Goal: Task Accomplishment & Management: Manage account settings

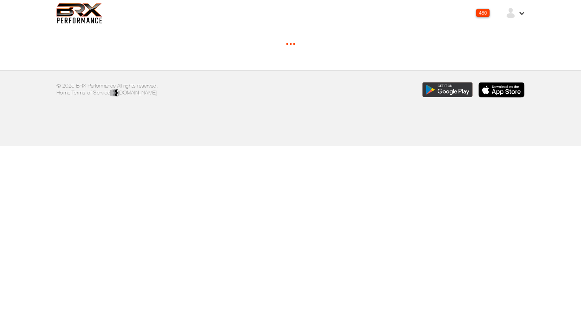
select select "*"
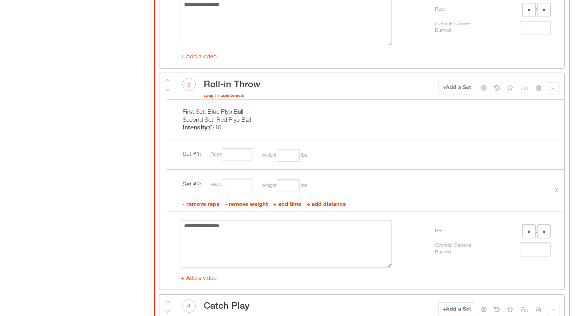
scroll to position [1111, 0]
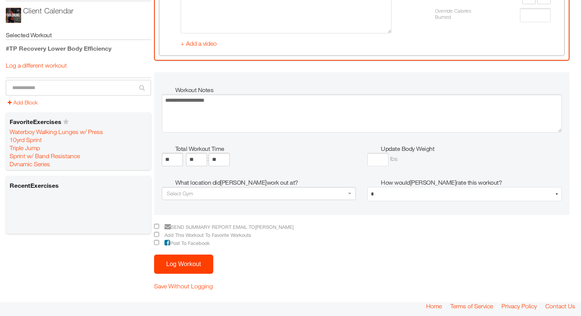
click at [181, 259] on button "Log Workout" at bounding box center [183, 264] width 59 height 19
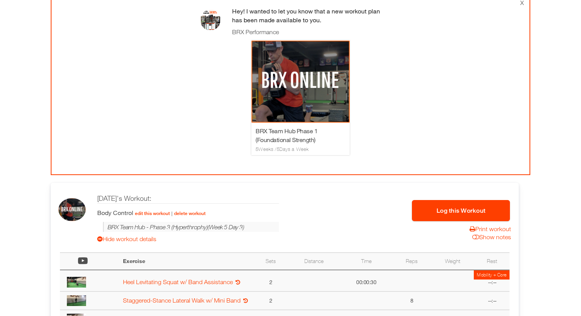
scroll to position [114, 0]
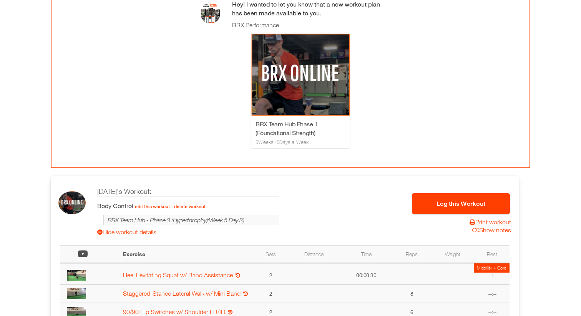
click at [434, 209] on button "Log this Workout" at bounding box center [461, 203] width 98 height 21
click at [455, 209] on button "Log this Workout" at bounding box center [461, 203] width 98 height 21
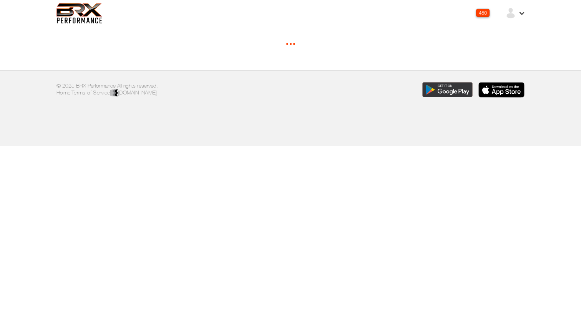
select select "*"
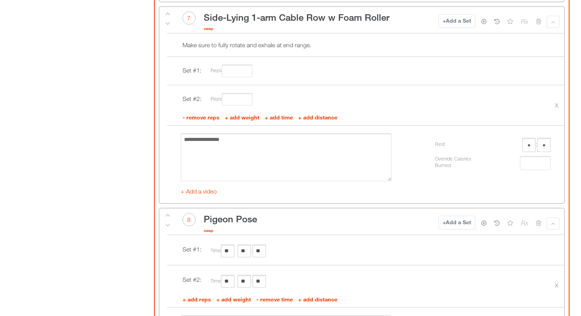
scroll to position [1836, 0]
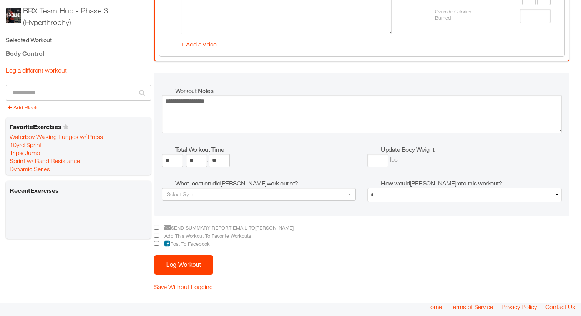
click at [192, 264] on button "Log Workout" at bounding box center [183, 265] width 59 height 19
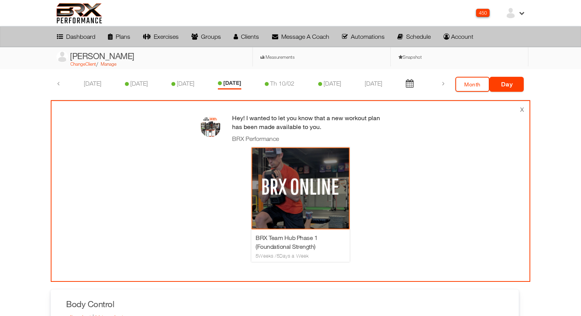
click at [110, 66] on link "Manage" at bounding box center [109, 64] width 16 height 6
select select "**********"
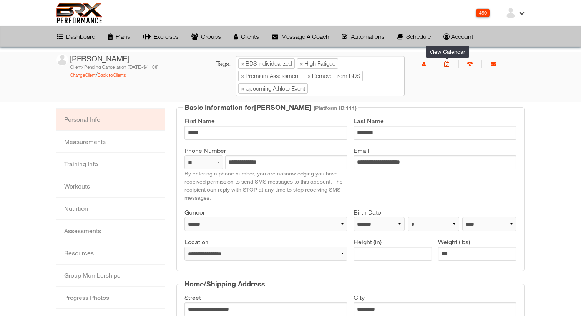
click at [447, 65] on icon at bounding box center [446, 63] width 5 height 5
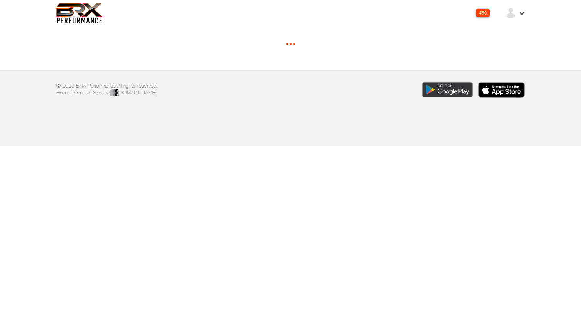
select select "*****"
select select "*"
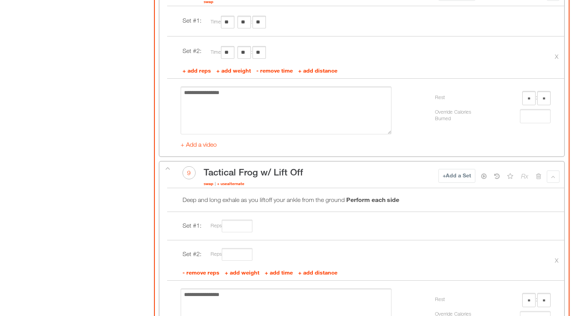
scroll to position [1836, 0]
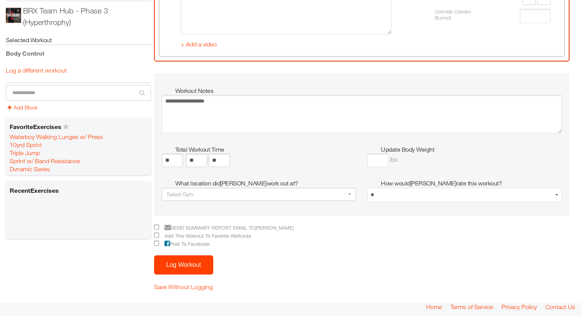
click at [184, 263] on button "Log Workout" at bounding box center [183, 265] width 59 height 19
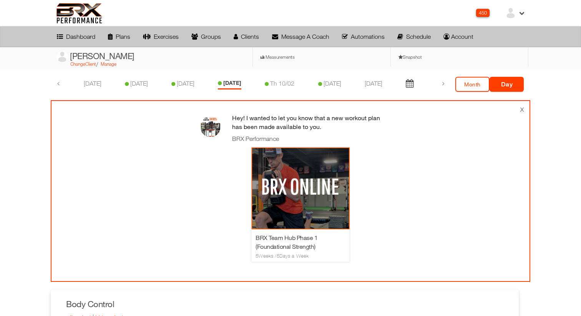
click at [113, 66] on link "Manage" at bounding box center [109, 64] width 16 height 6
select select "**********"
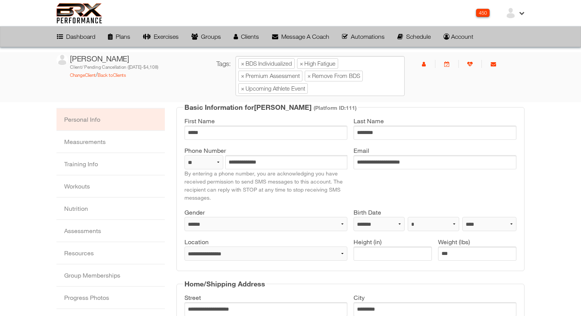
click at [446, 67] on li at bounding box center [446, 64] width 23 height 8
click at [448, 62] on icon at bounding box center [446, 63] width 5 height 5
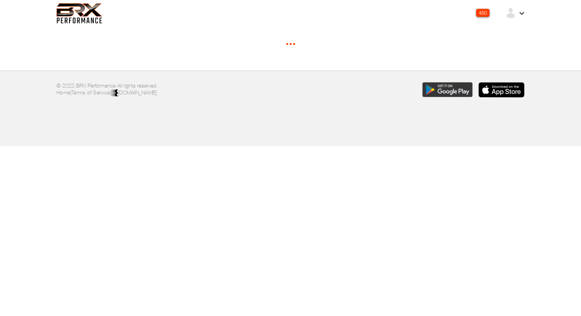
select select "*****"
select select "*"
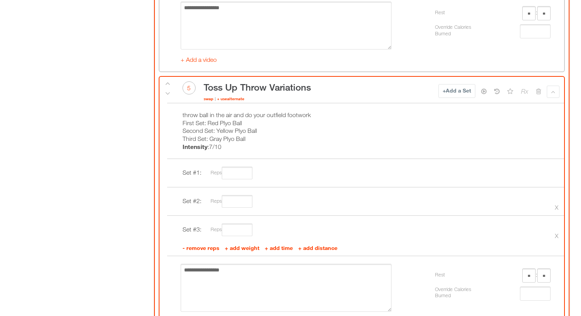
scroll to position [1718, 0]
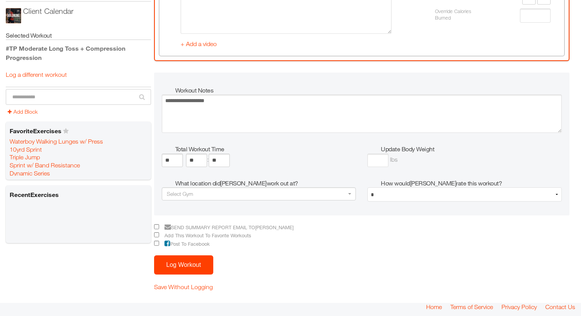
click at [180, 269] on button "Log Workout" at bounding box center [183, 265] width 59 height 19
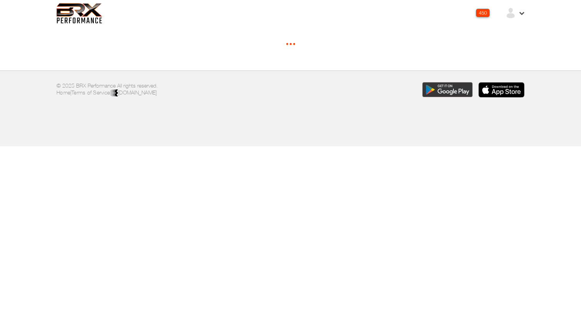
select select "********"
select select "*"
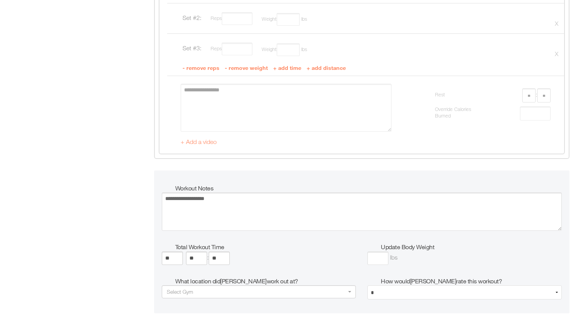
scroll to position [4062, 0]
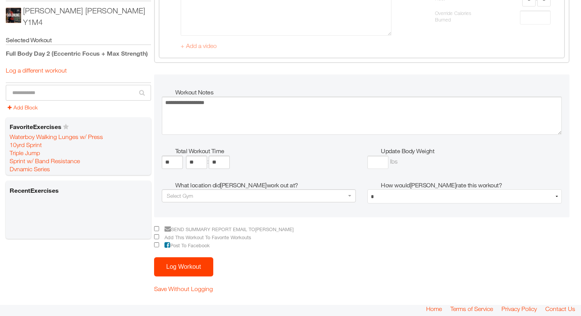
click at [196, 264] on button "Log Workout" at bounding box center [183, 266] width 59 height 19
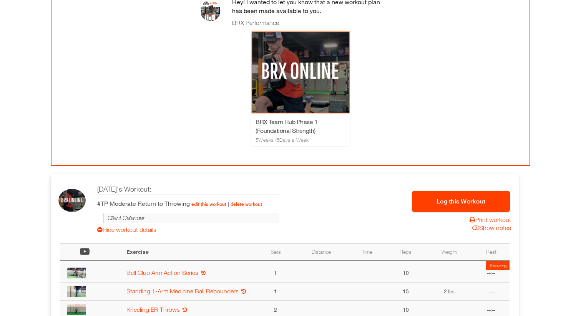
scroll to position [127, 0]
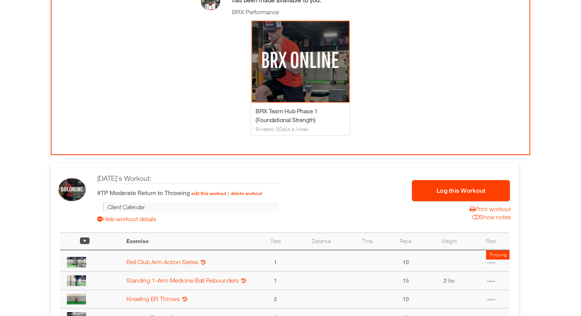
click at [440, 195] on button "Log this Workout" at bounding box center [461, 190] width 98 height 21
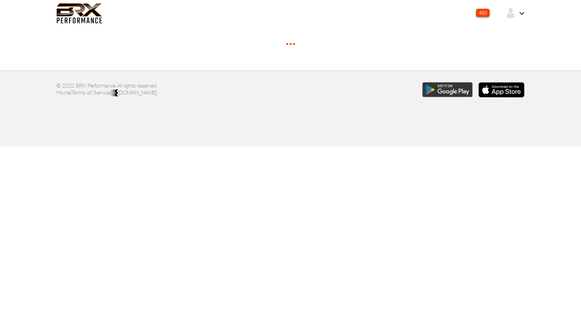
select select "*"
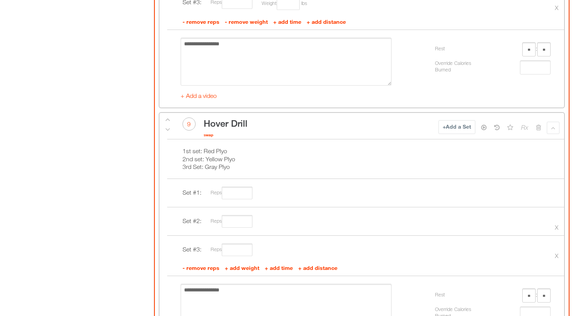
scroll to position [2286, 0]
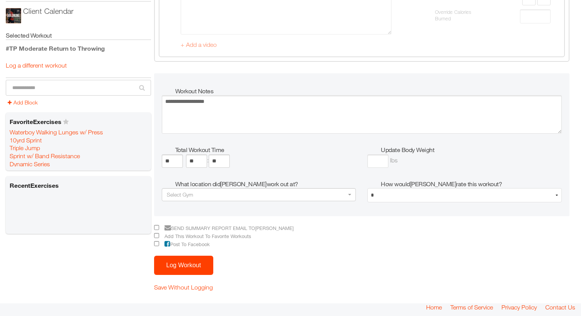
click at [187, 262] on button "Log Workout" at bounding box center [183, 265] width 59 height 19
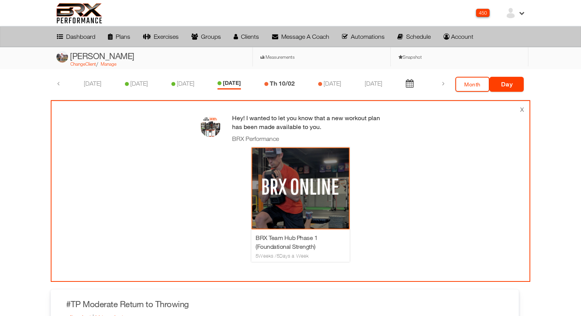
click at [281, 87] on link "Th 10/02" at bounding box center [282, 83] width 25 height 7
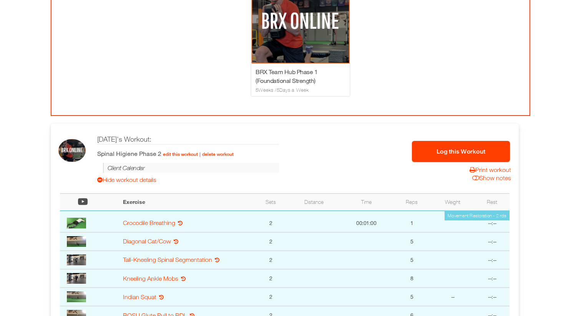
scroll to position [167, 0]
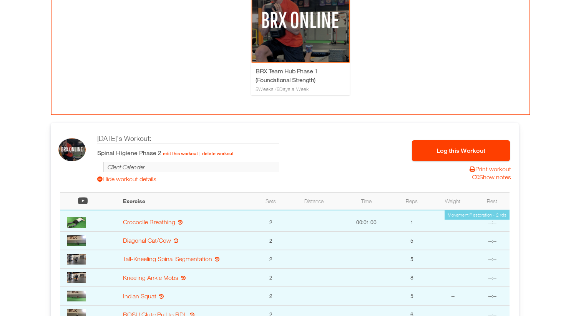
click at [429, 150] on button "Log this Workout" at bounding box center [461, 150] width 98 height 21
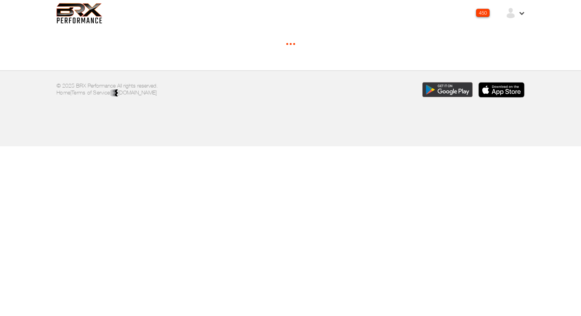
select select "********"
select select "*****"
select select "********"
select select "*****"
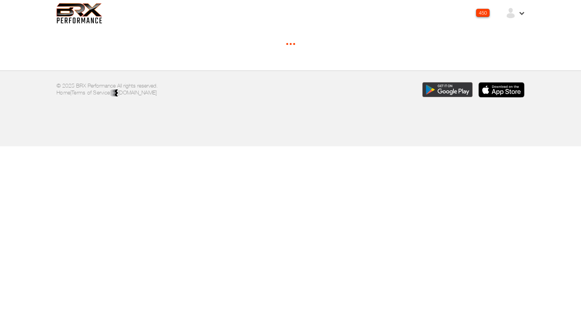
select select "*****"
select select "*"
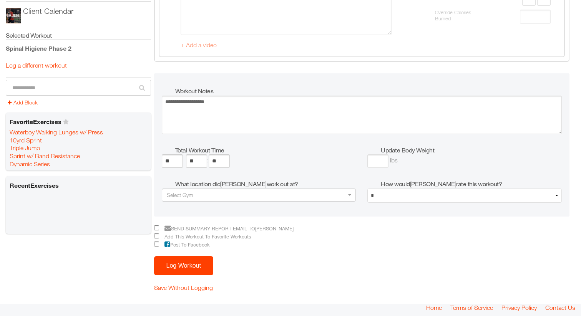
click at [184, 271] on button "Log Workout" at bounding box center [183, 265] width 59 height 19
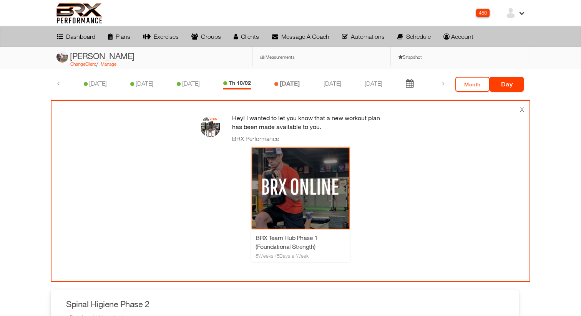
click at [281, 88] on li "[DATE]" at bounding box center [286, 85] width 25 height 10
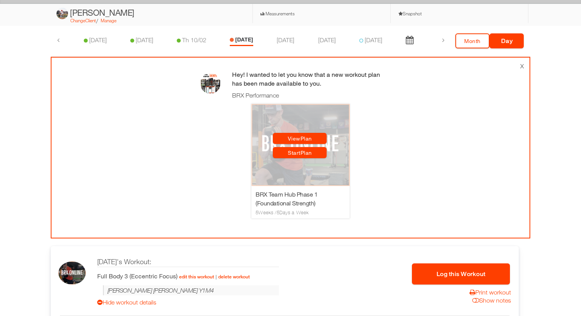
scroll to position [46, 0]
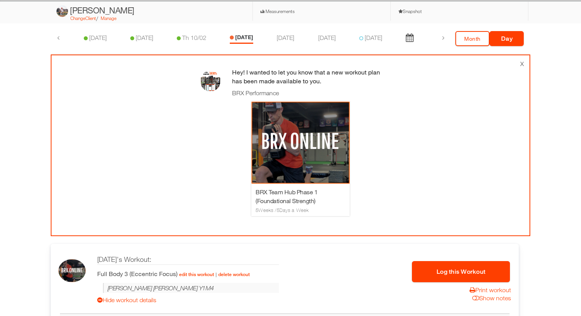
click at [437, 274] on button "Log this Workout" at bounding box center [461, 271] width 98 height 21
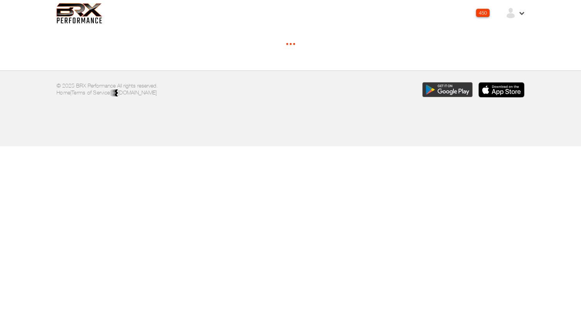
select select "*****"
select select "********"
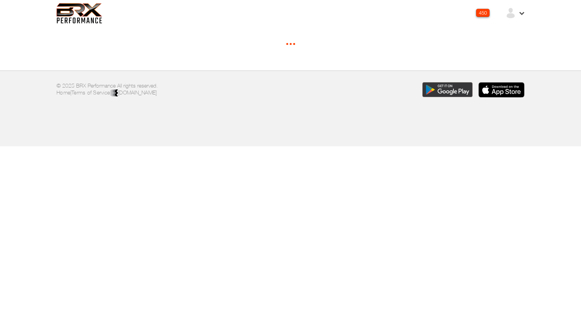
select select "*****"
select select "*"
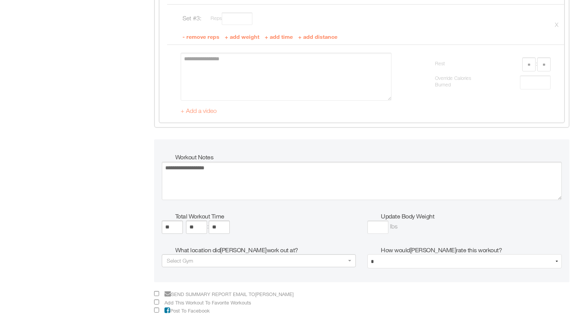
scroll to position [3870, 0]
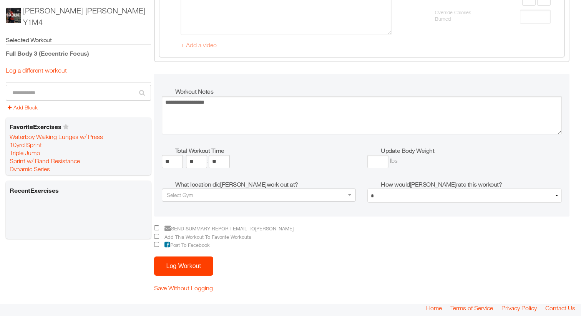
click at [178, 264] on button "Log Workout" at bounding box center [183, 266] width 59 height 19
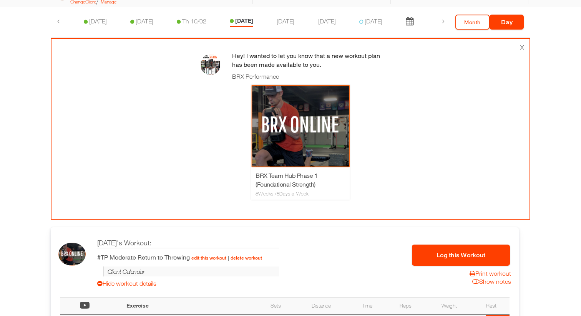
scroll to position [80, 0]
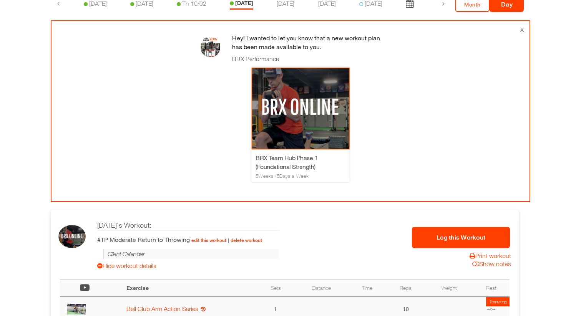
click at [460, 241] on button "Log this Workout" at bounding box center [461, 237] width 98 height 21
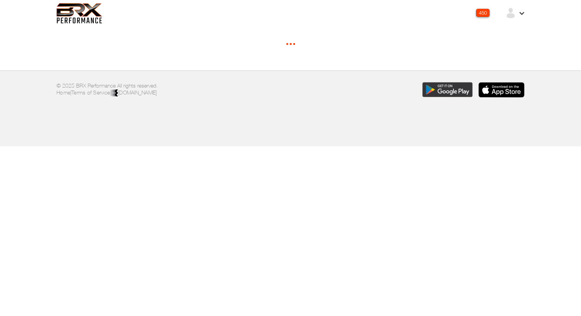
select select "*"
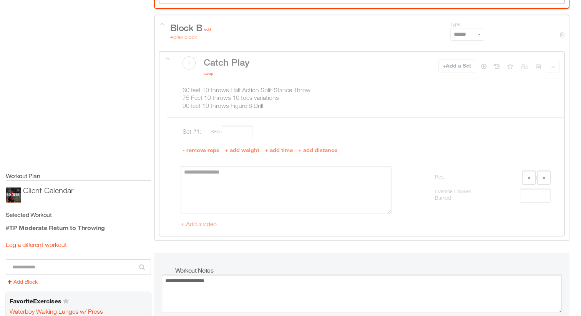
scroll to position [2286, 0]
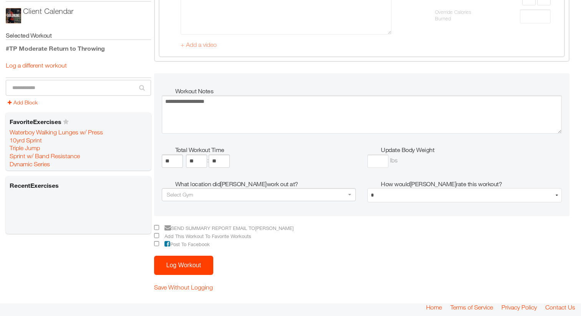
click at [186, 264] on button "Log Workout" at bounding box center [183, 265] width 59 height 19
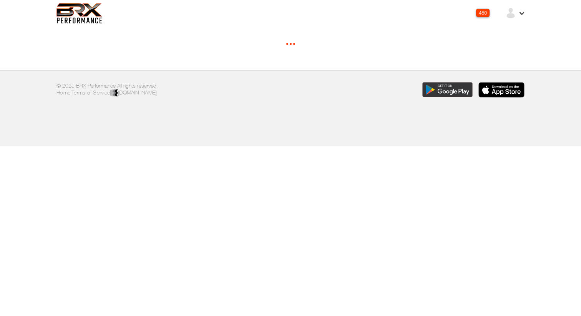
select select "*"
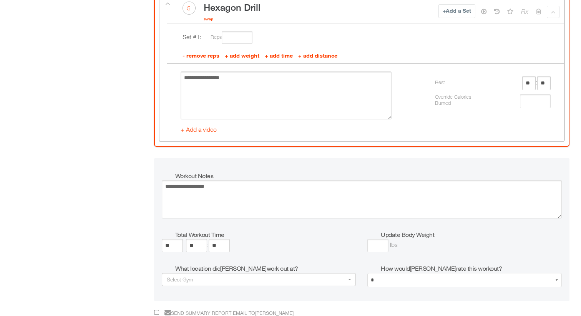
scroll to position [1111, 0]
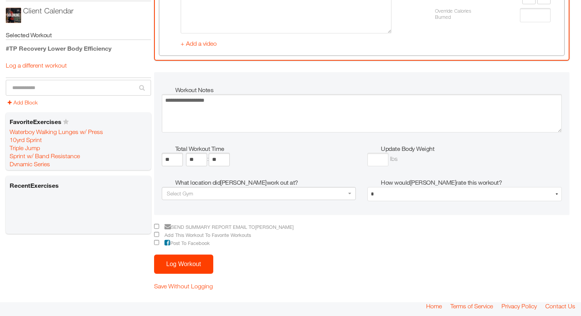
click at [184, 267] on button "Log Workout" at bounding box center [183, 264] width 59 height 19
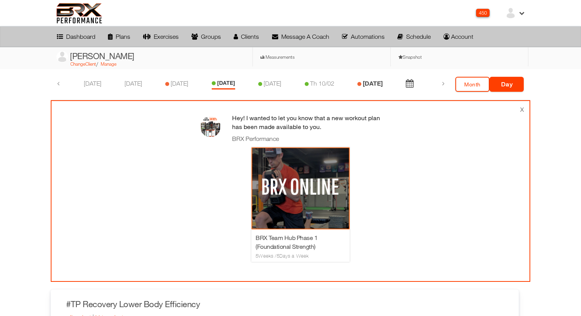
click at [369, 82] on link "[DATE]" at bounding box center [373, 83] width 20 height 7
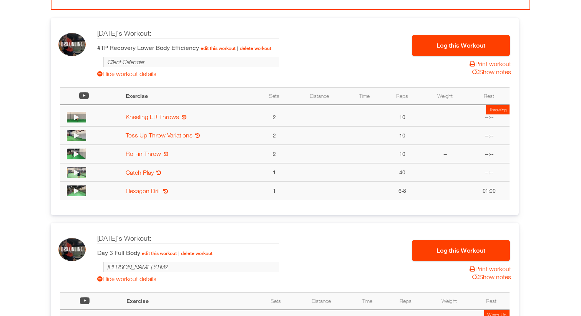
scroll to position [275, 0]
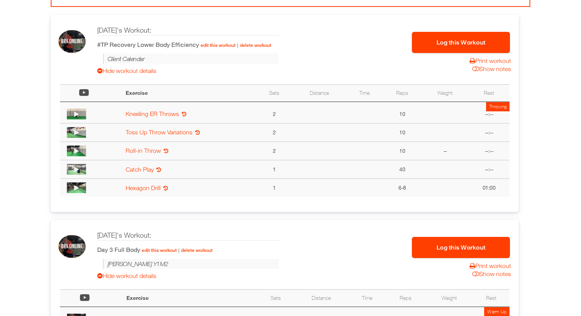
click at [454, 43] on button "Log this Workout" at bounding box center [461, 42] width 98 height 21
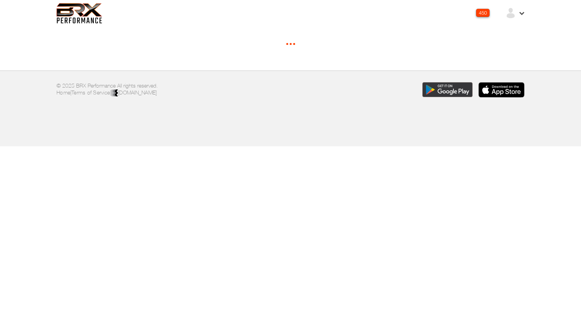
select select "*"
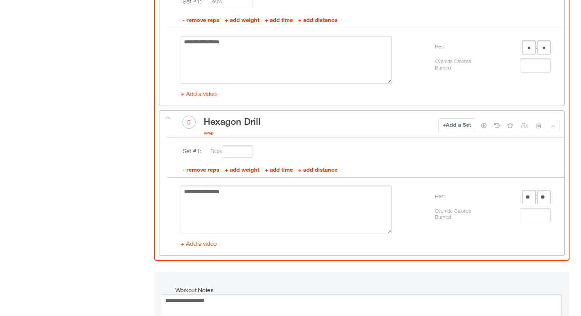
scroll to position [1111, 0]
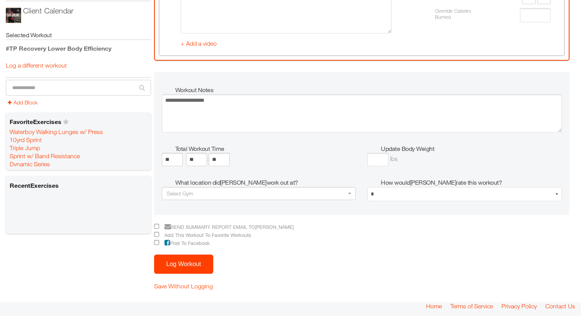
click at [187, 264] on button "Log Workout" at bounding box center [183, 264] width 59 height 19
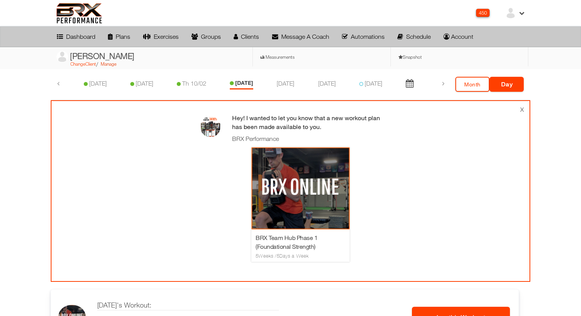
click at [110, 63] on link "Manage" at bounding box center [109, 64] width 16 height 6
select select "**********"
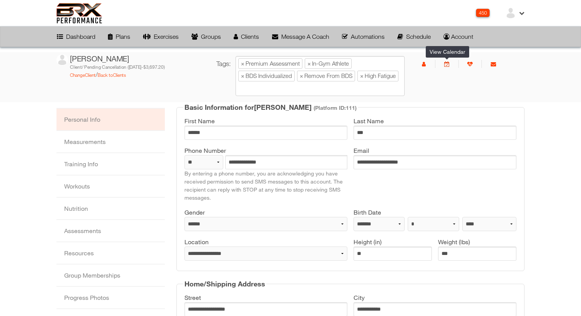
click at [447, 65] on icon at bounding box center [446, 63] width 5 height 5
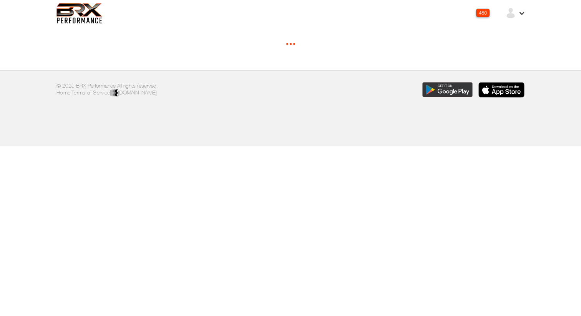
select select "********"
select select "*"
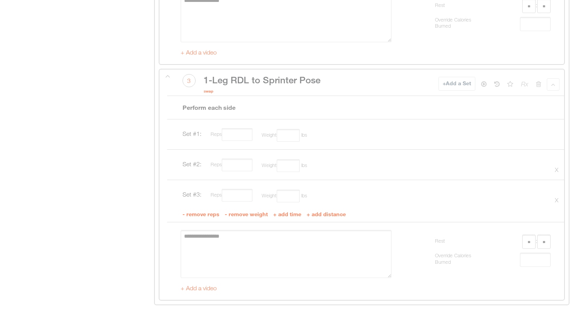
scroll to position [3102, 0]
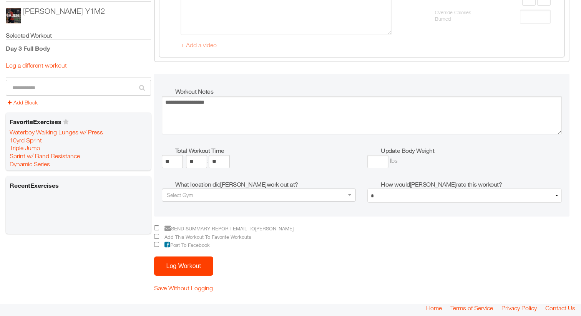
click at [198, 264] on button "Log Workout" at bounding box center [183, 266] width 59 height 19
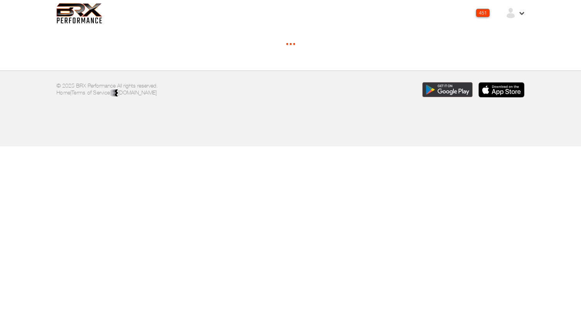
select select "*"
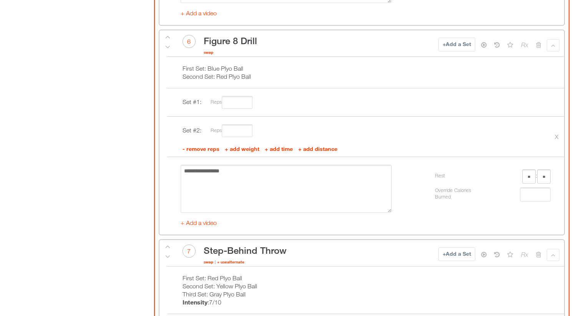
scroll to position [2143, 0]
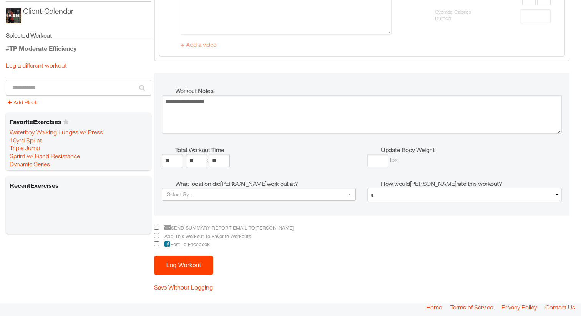
click at [191, 256] on button "Log Workout" at bounding box center [183, 265] width 59 height 19
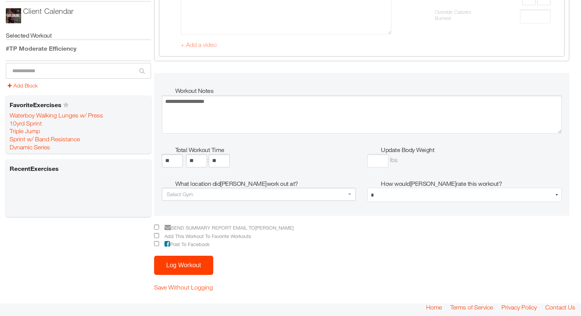
click at [186, 264] on button "Log Workout" at bounding box center [183, 265] width 59 height 19
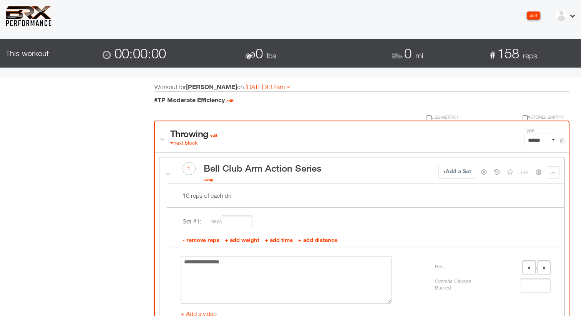
scroll to position [0, 0]
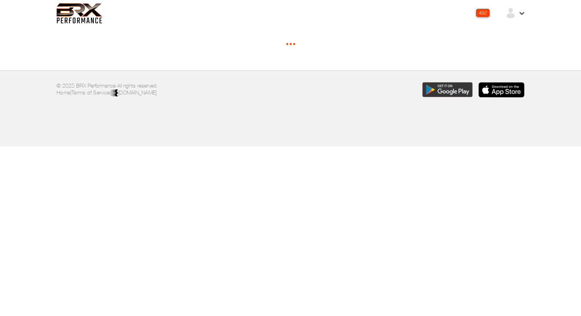
select select "*"
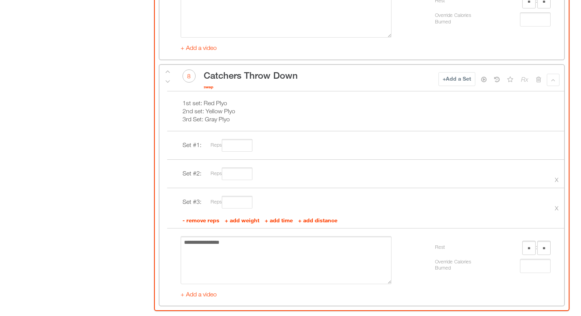
scroll to position [2143, 0]
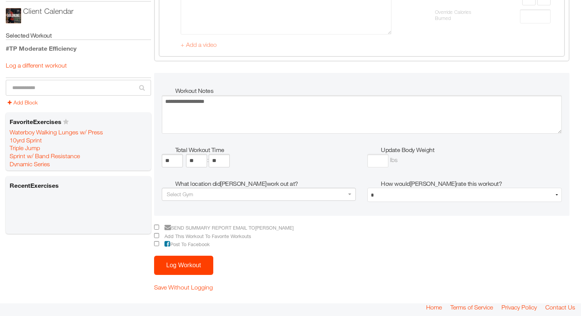
click at [189, 263] on button "Log Workout" at bounding box center [183, 265] width 59 height 19
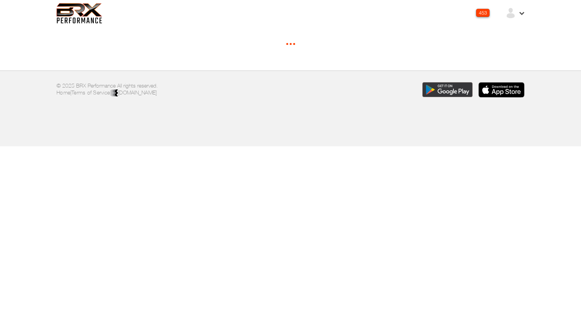
select select "*"
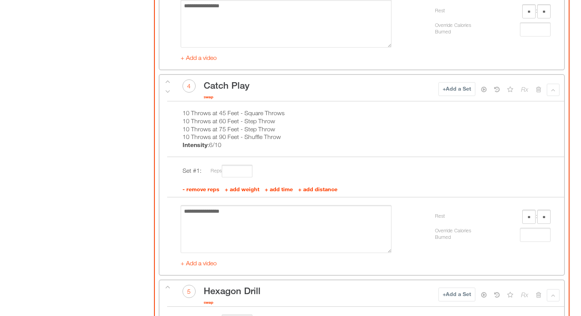
scroll to position [1111, 0]
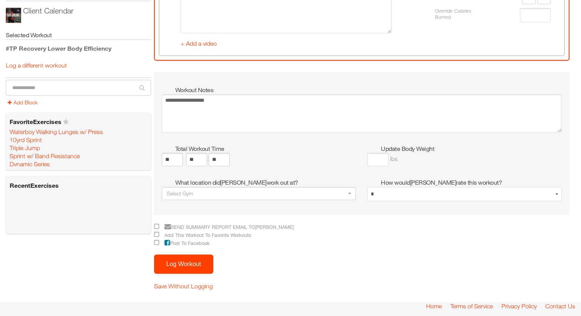
click at [184, 268] on button "Log Workout" at bounding box center [183, 264] width 59 height 19
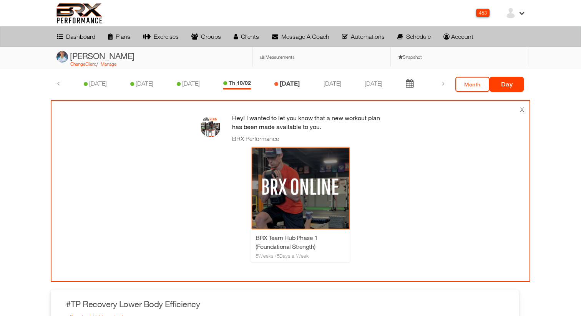
click at [280, 83] on link "[DATE]" at bounding box center [290, 83] width 20 height 7
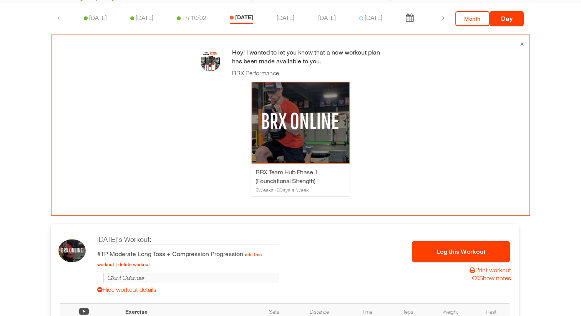
scroll to position [138, 0]
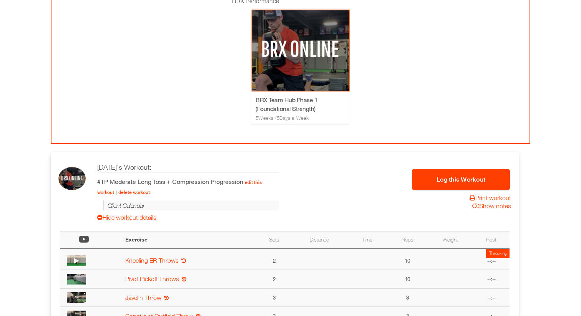
click at [425, 178] on button "Log this Workout" at bounding box center [461, 179] width 98 height 21
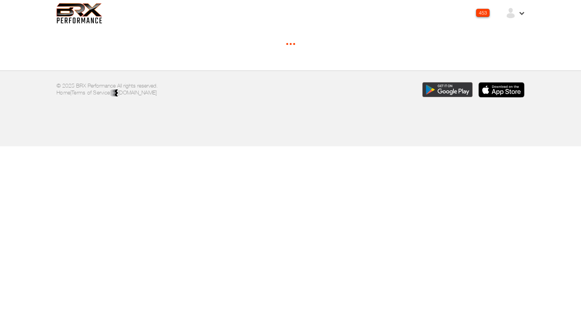
select select "*****"
select select "*"
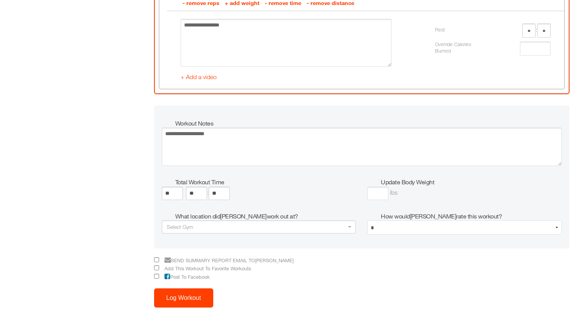
scroll to position [1718, 0]
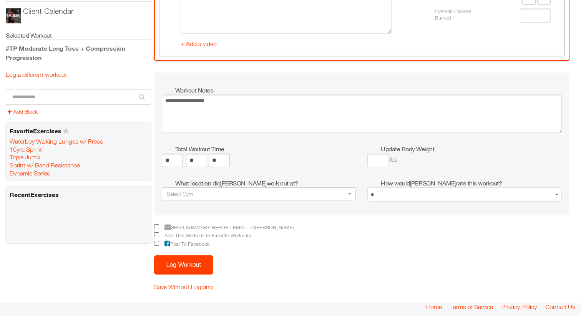
click at [179, 265] on button "Log Workout" at bounding box center [183, 265] width 59 height 19
